Goal: Find specific page/section: Find specific page/section

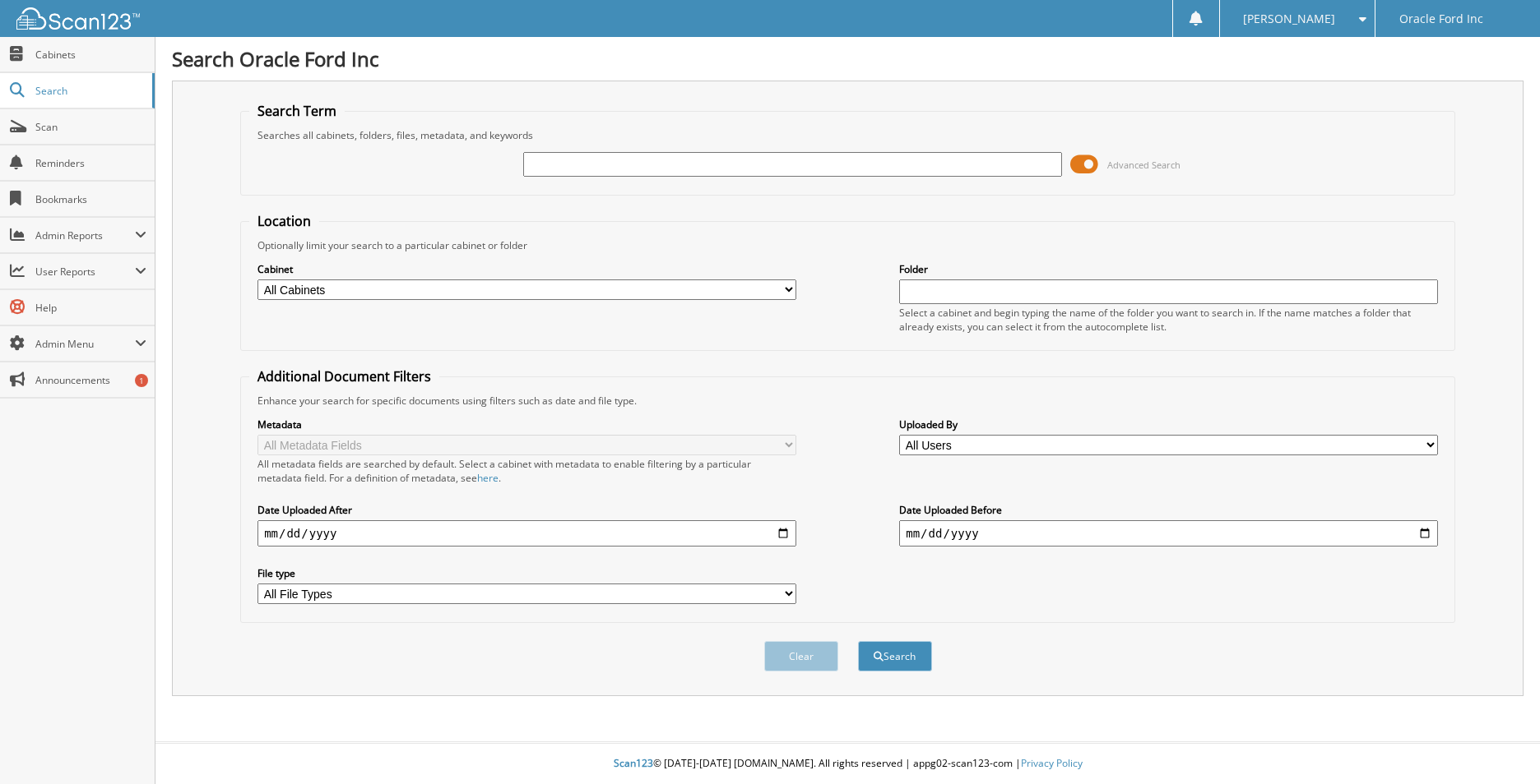
click at [592, 166] on input "text" at bounding box center [793, 164] width 539 height 25
type input "3fttw8f98nra44173"
click at [858, 641] on button "Search" at bounding box center [895, 657] width 74 height 31
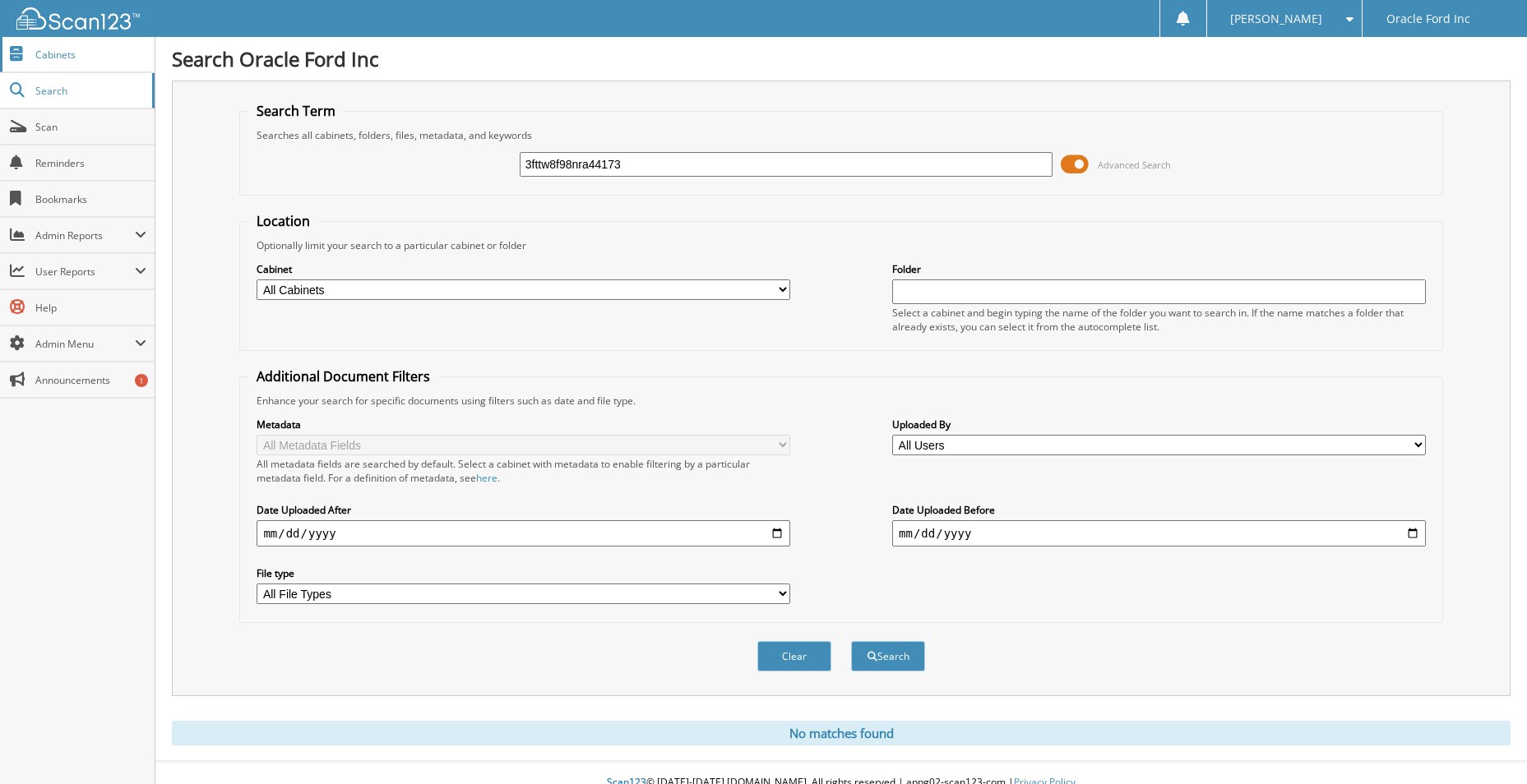
click at [46, 46] on link "Cabinets" at bounding box center [77, 55] width 155 height 36
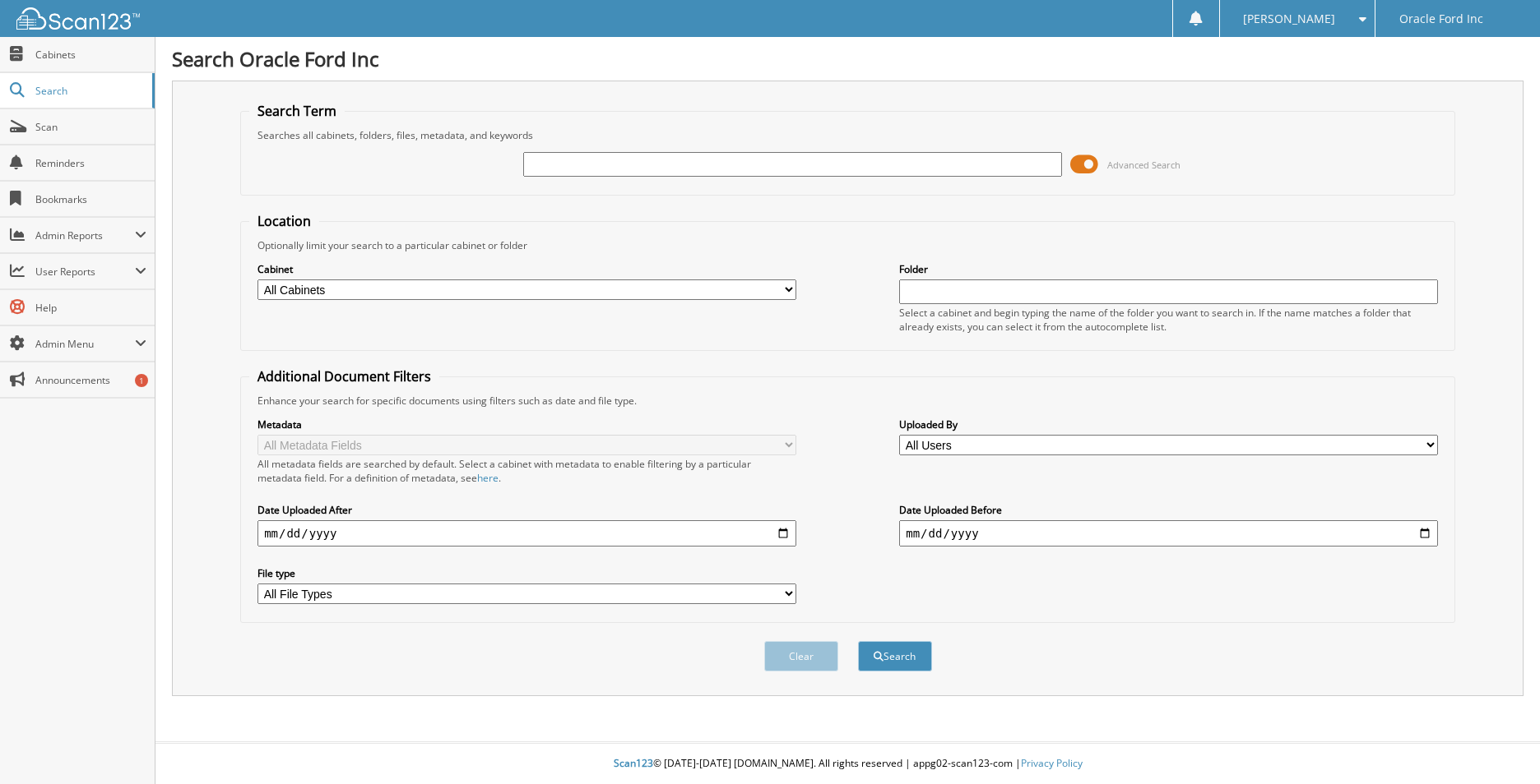
click at [1087, 159] on span at bounding box center [1084, 164] width 28 height 25
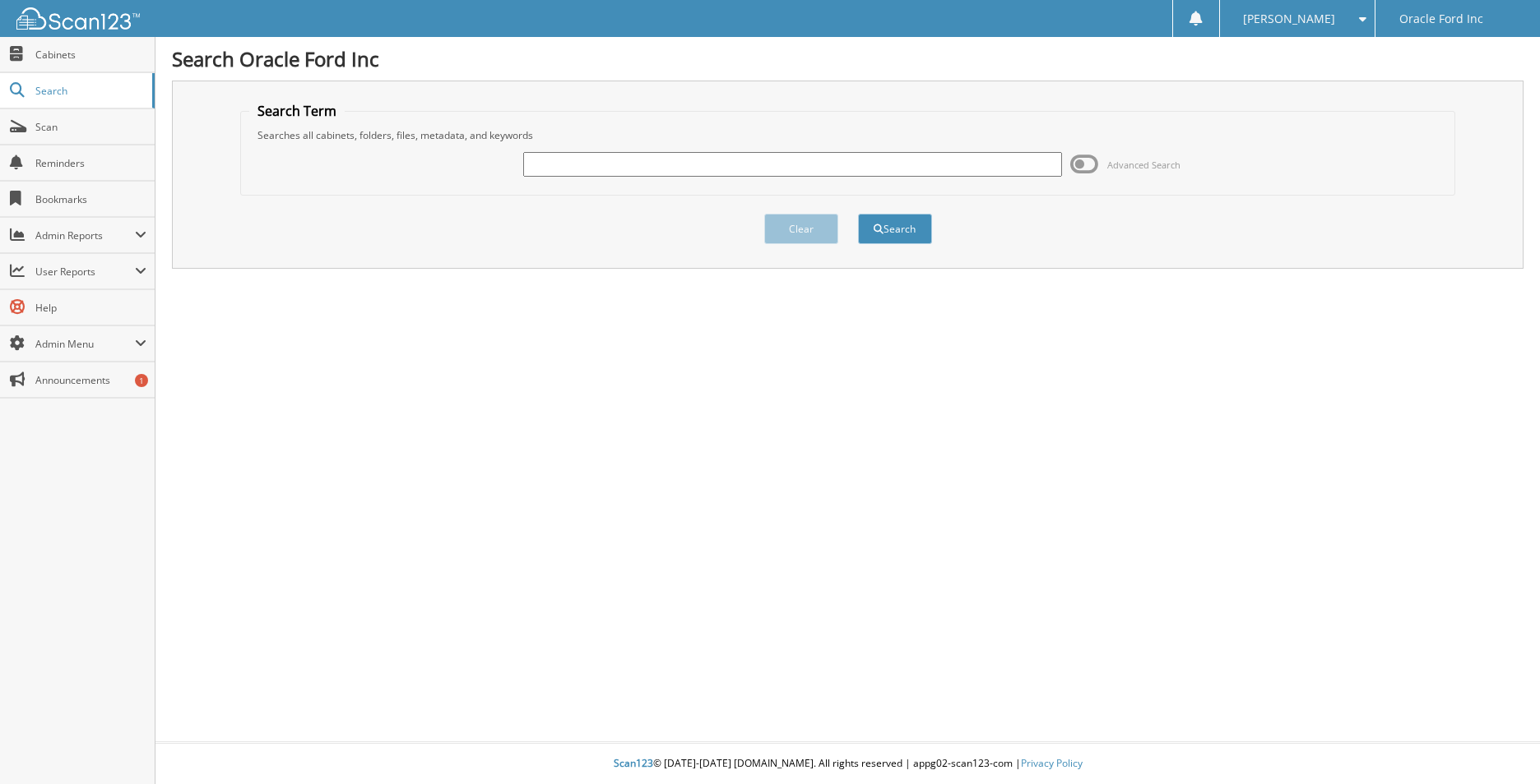
click at [801, 164] on input "text" at bounding box center [793, 164] width 539 height 25
type input "[PERSON_NAME]"
click at [858, 214] on button "Search" at bounding box center [895, 229] width 74 height 31
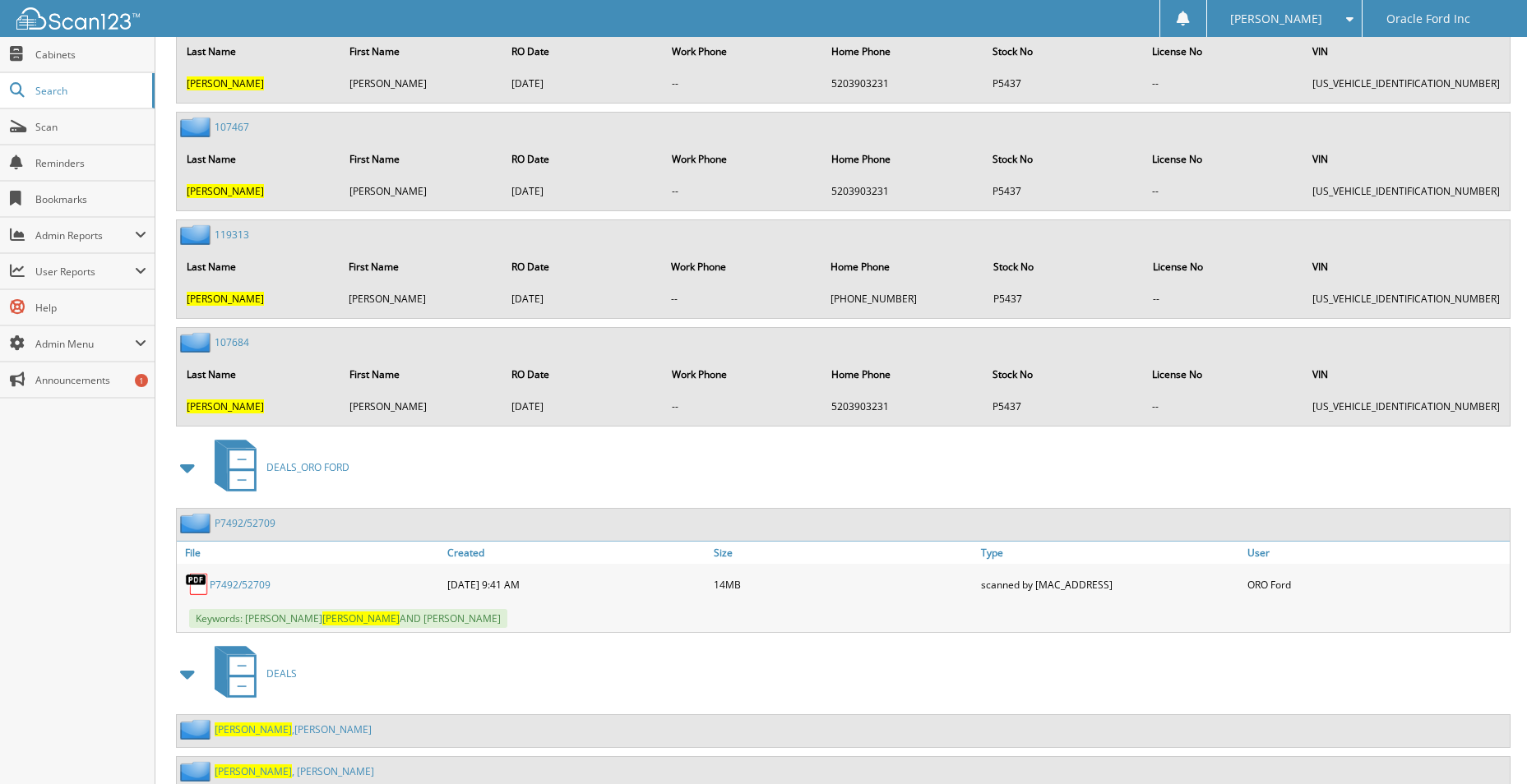
scroll to position [2165, 0]
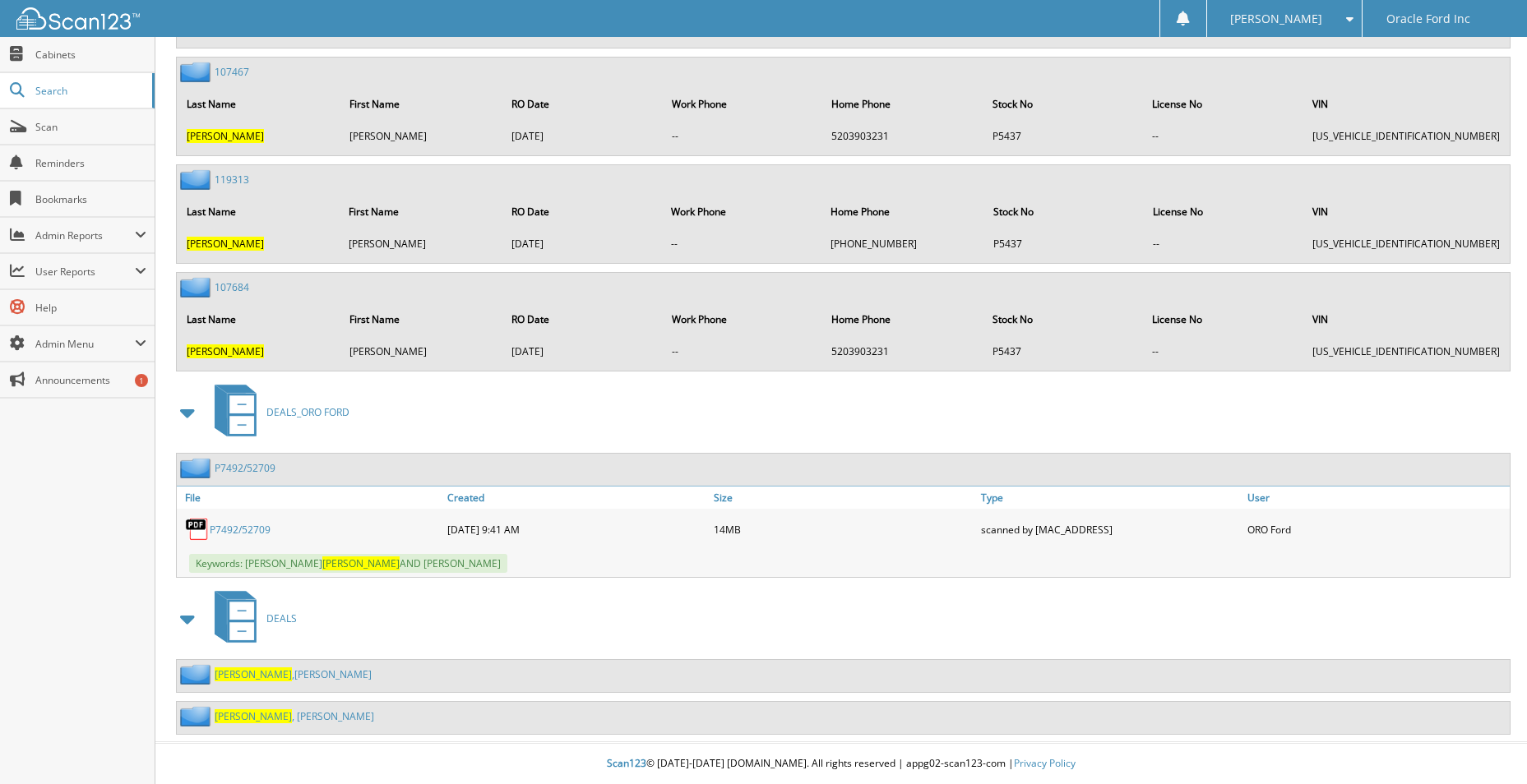
click at [224, 532] on link "P7492/52709" at bounding box center [240, 530] width 61 height 14
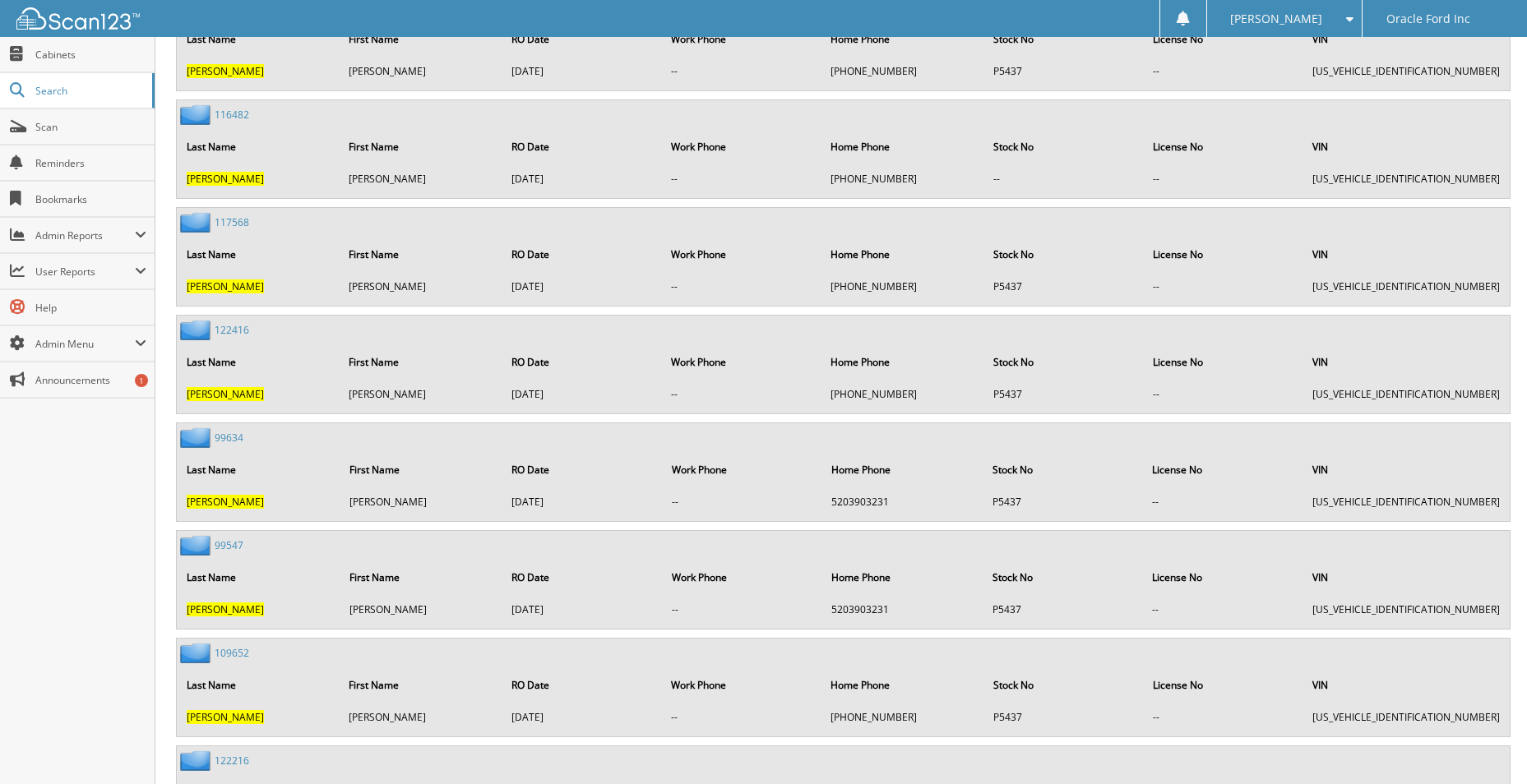
scroll to position [1097, 0]
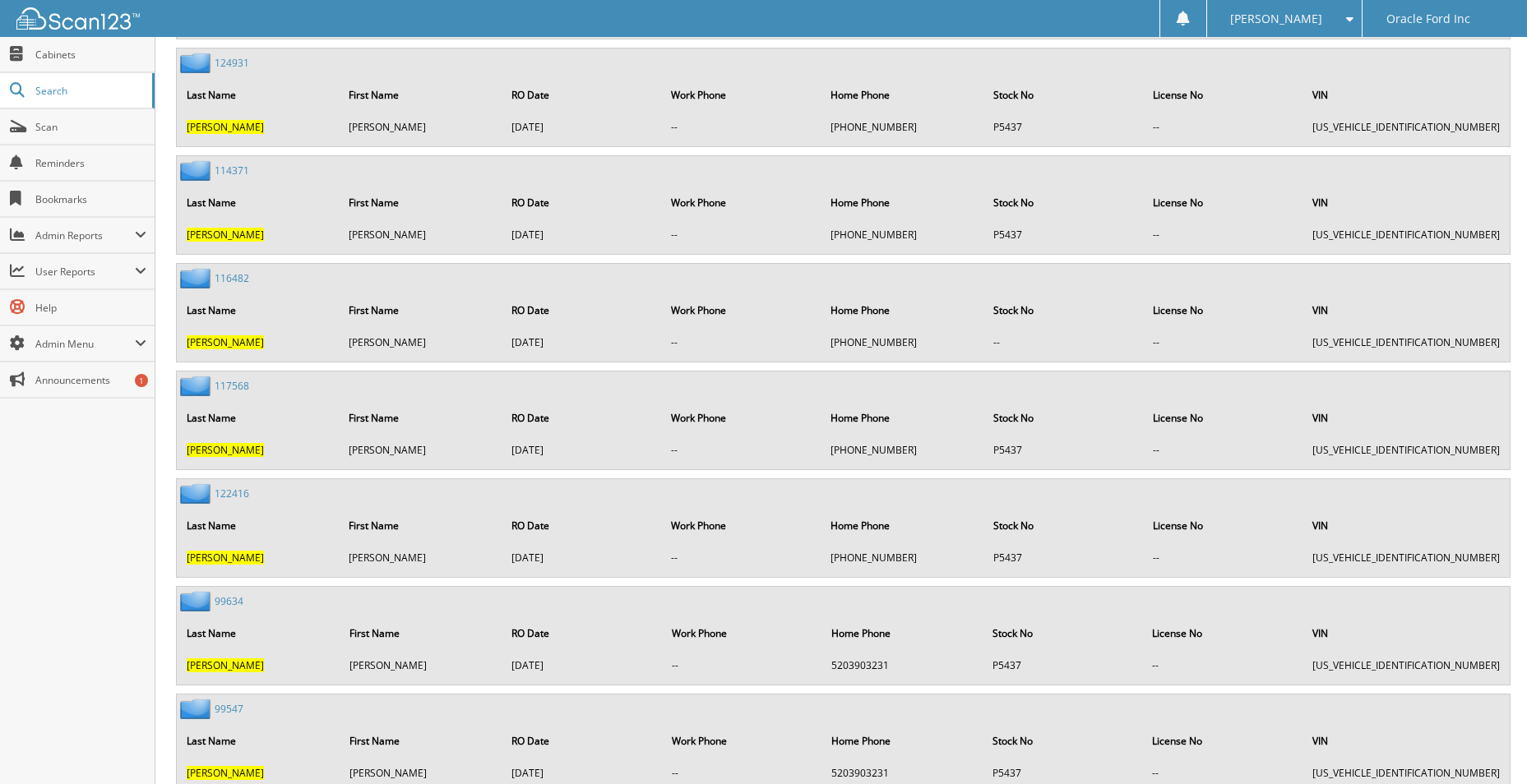
drag, startPoint x: 1322, startPoint y: 1, endPoint x: 1311, endPoint y: 3, distance: 11.2
click at [1321, 2] on div "[PERSON_NAME]" at bounding box center [1285, 19] width 139 height 37
click at [1293, 74] on link "Logout" at bounding box center [1285, 80] width 155 height 29
